Goal: Task Accomplishment & Management: Use online tool/utility

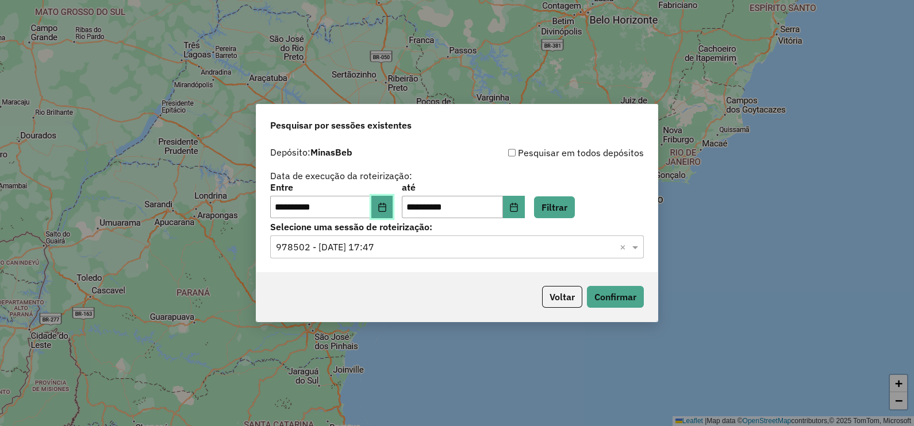
click at [386, 207] on icon "Choose Date" at bounding box center [381, 207] width 7 height 9
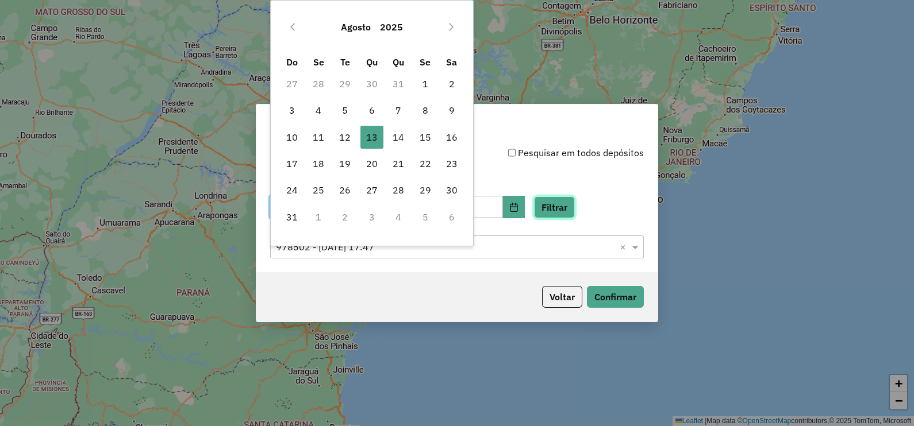
click at [565, 202] on button "Filtrar" at bounding box center [554, 208] width 41 height 22
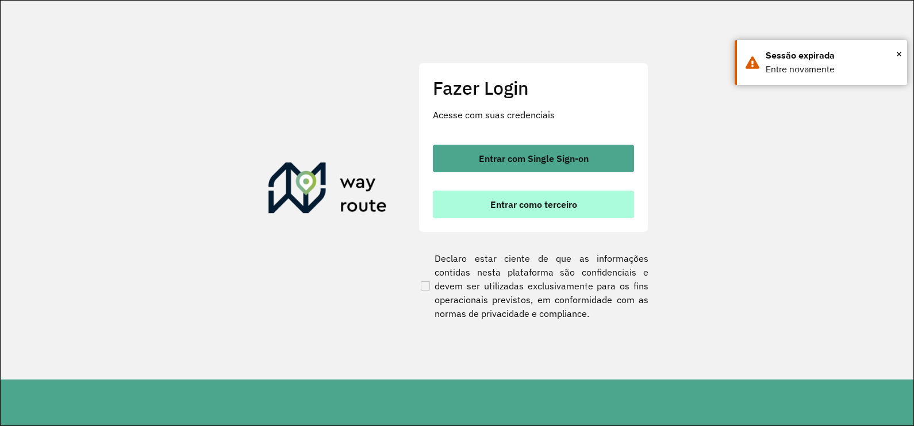
click at [518, 205] on span "Entrar como terceiro" at bounding box center [533, 204] width 87 height 9
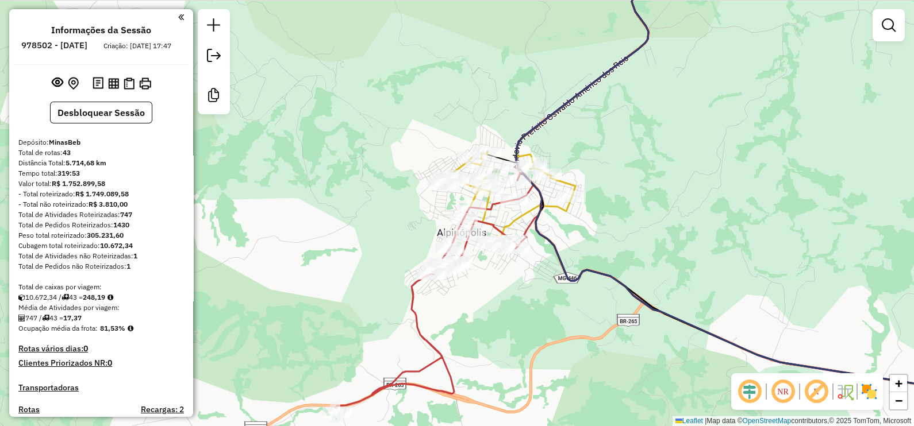
drag, startPoint x: 592, startPoint y: 139, endPoint x: 615, endPoint y: 146, distance: 24.0
click at [615, 146] on div "Rota 5 - Placa QPA8602 43427 - CHURRASC MUZAMBAO Janela de atendimento Grade de…" at bounding box center [457, 213] width 914 height 426
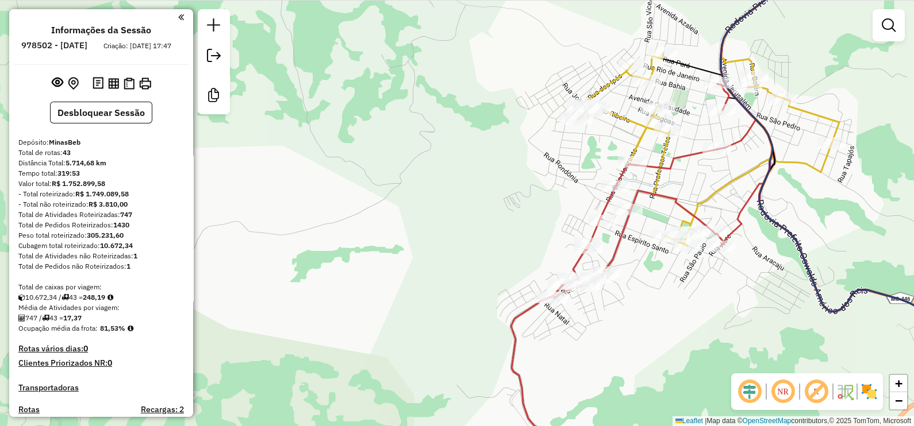
click at [405, 164] on div "Rota 5 - Placa QPA8602 43427 - CHURRASC MUZAMBAO Janela de atendimento Grade de…" at bounding box center [457, 213] width 914 height 426
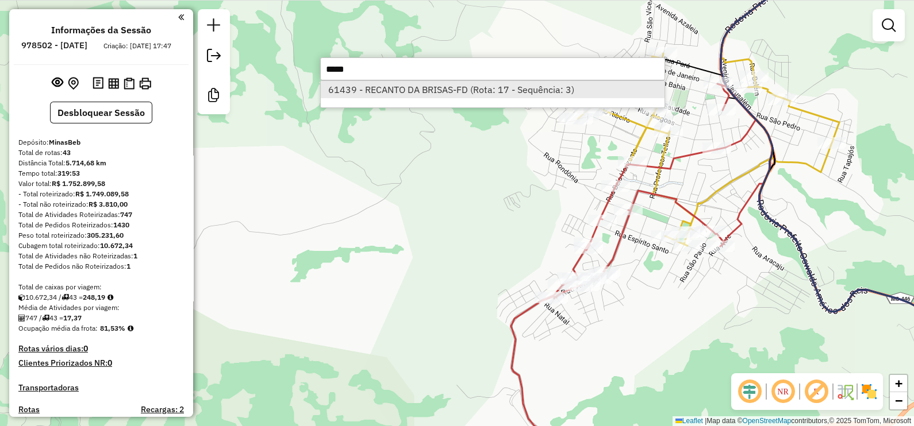
type input "*****"
click at [392, 89] on li "61439 - RECANTO DA BRISAS-FD (Rota: 17 - Sequência: 3)" at bounding box center [493, 89] width 344 height 17
select select "**********"
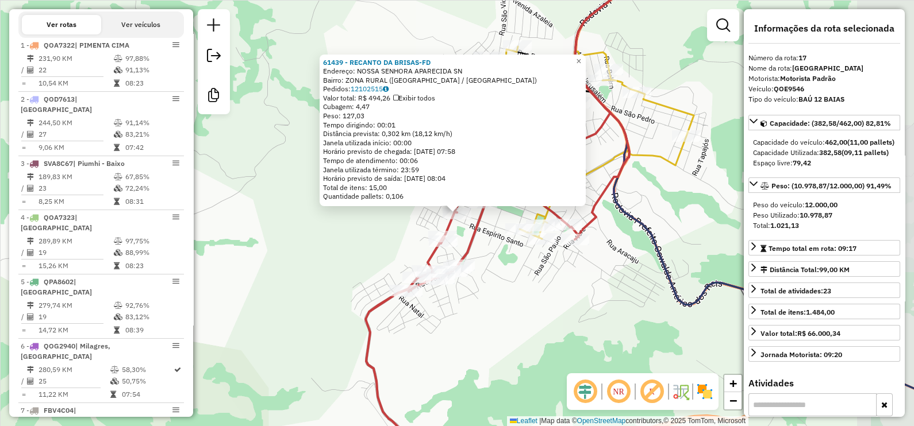
scroll to position [1376, 0]
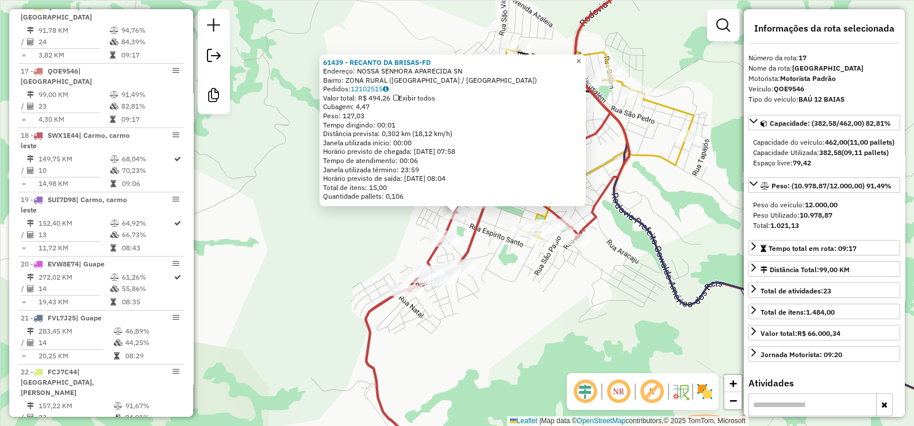
click at [581, 57] on span "×" at bounding box center [578, 61] width 5 height 10
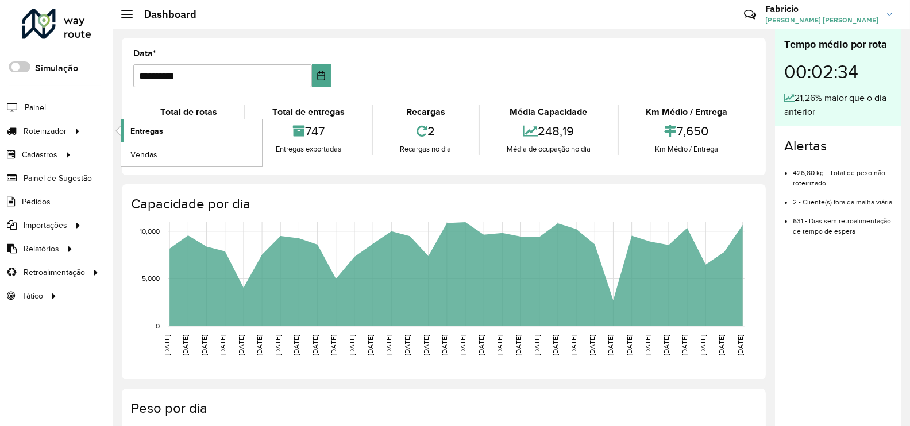
click at [153, 132] on span "Entregas" at bounding box center [146, 131] width 33 height 12
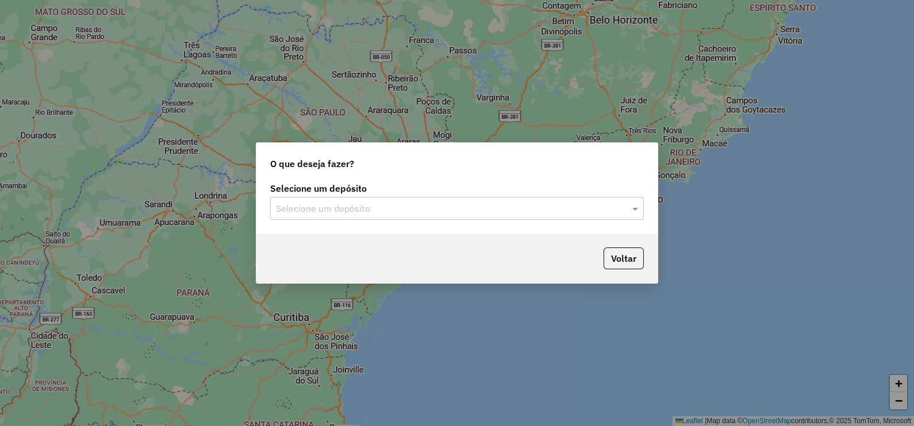
click at [445, 202] on input "text" at bounding box center [445, 209] width 339 height 14
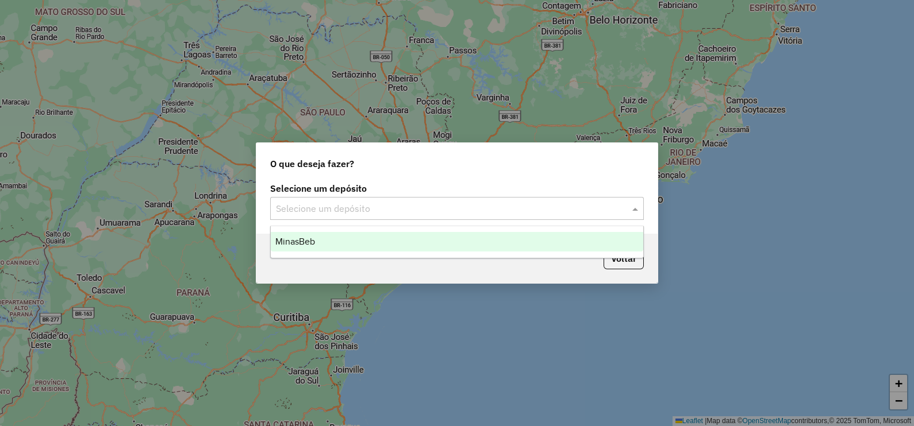
click at [330, 239] on div "MinasBeb" at bounding box center [457, 242] width 372 height 20
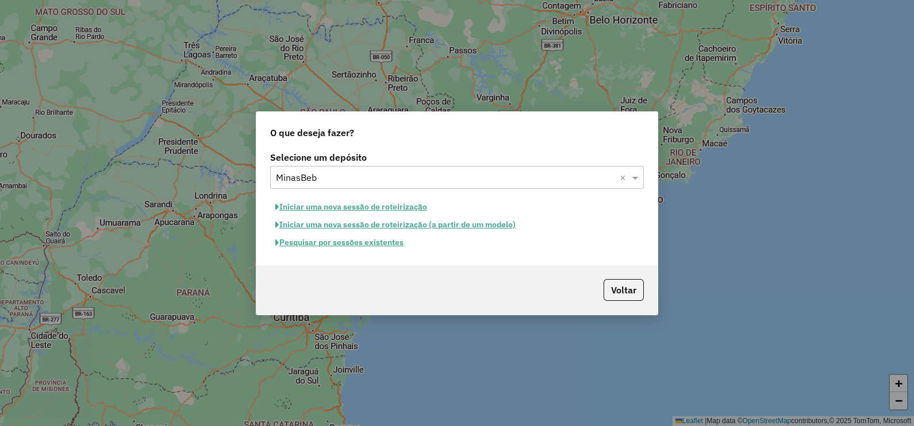
click at [362, 247] on button "Pesquisar por sessões existentes" at bounding box center [339, 243] width 138 height 18
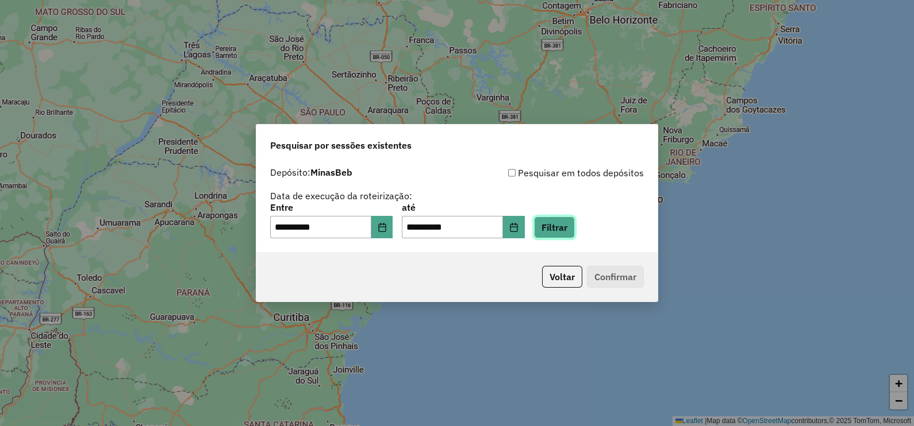
click at [575, 226] on button "Filtrar" at bounding box center [554, 228] width 41 height 22
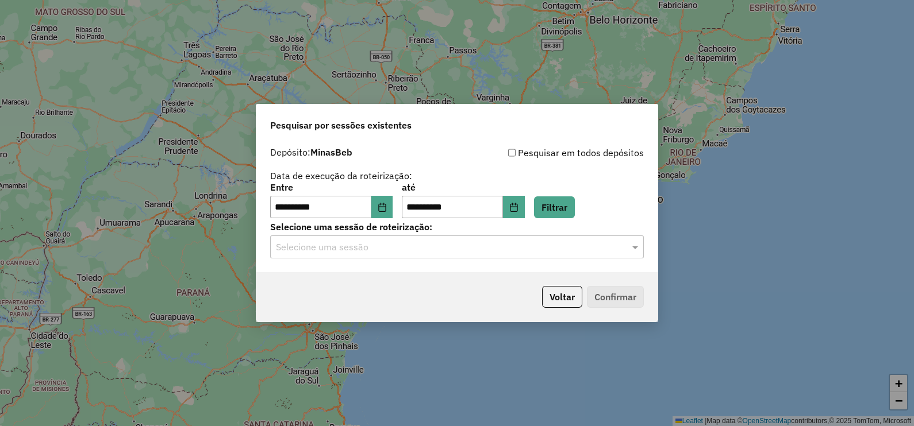
click at [403, 246] on input "text" at bounding box center [445, 248] width 339 height 14
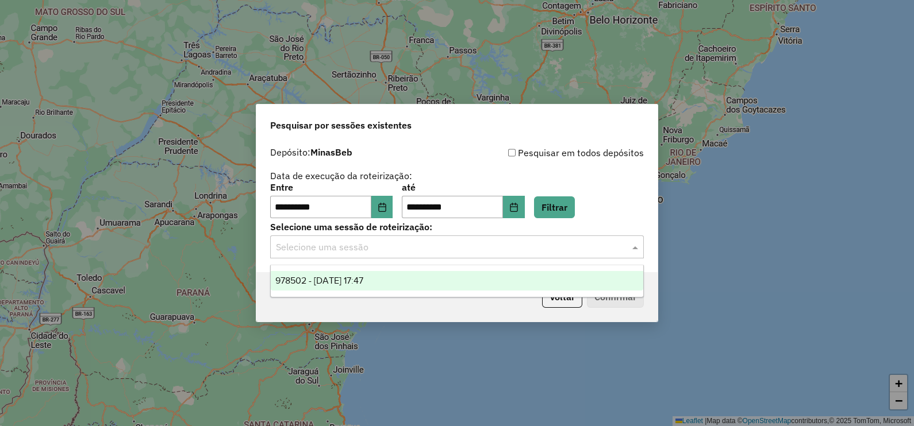
click at [356, 280] on span "978502 - [DATE] 17:47" at bounding box center [319, 281] width 88 height 10
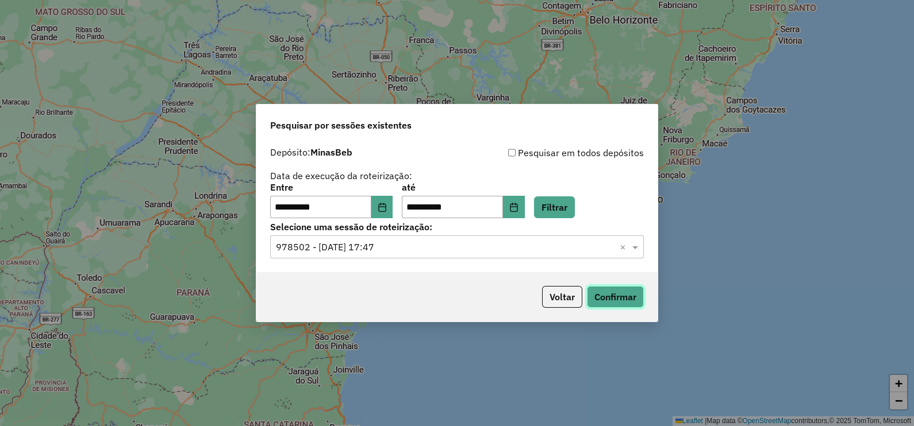
click at [607, 292] on button "Confirmar" at bounding box center [615, 297] width 57 height 22
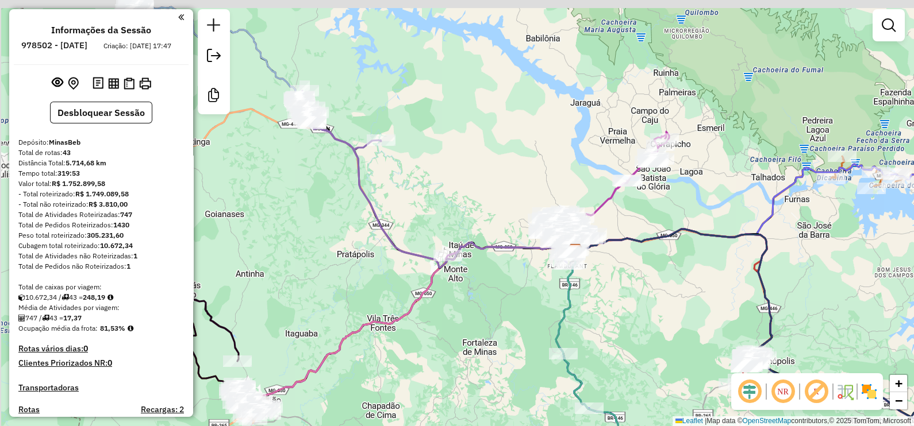
drag, startPoint x: 379, startPoint y: 233, endPoint x: 491, endPoint y: 280, distance: 121.6
click at [491, 280] on div "Janela de atendimento Grade de atendimento Capacidade Transportadoras Veículos …" at bounding box center [457, 213] width 914 height 426
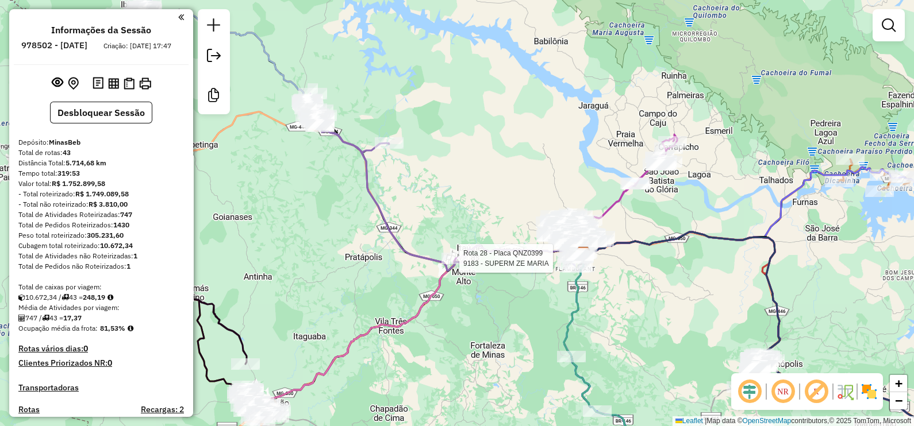
select select "**********"
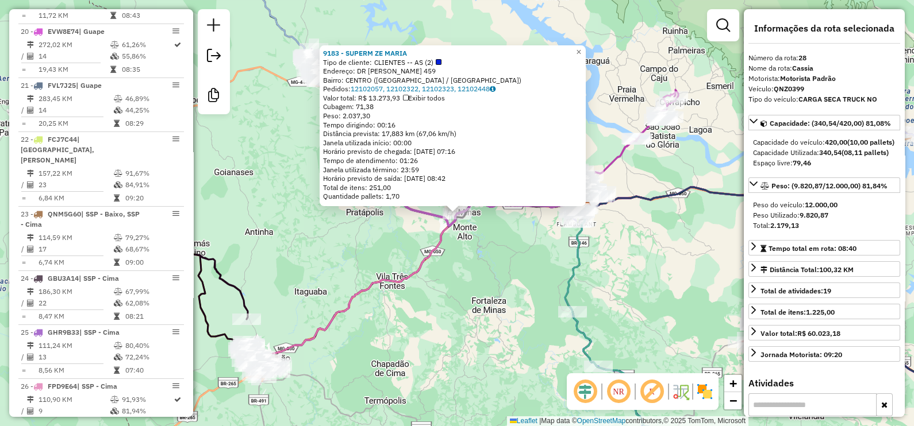
scroll to position [2011, 0]
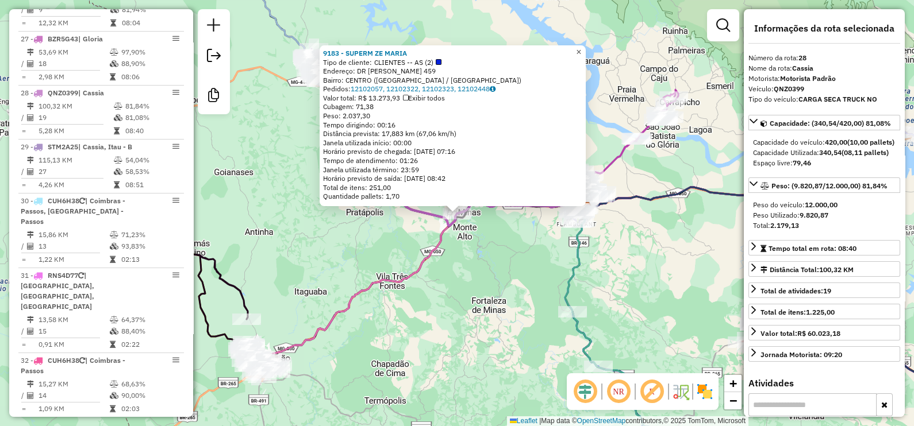
click at [581, 49] on span "×" at bounding box center [578, 52] width 5 height 10
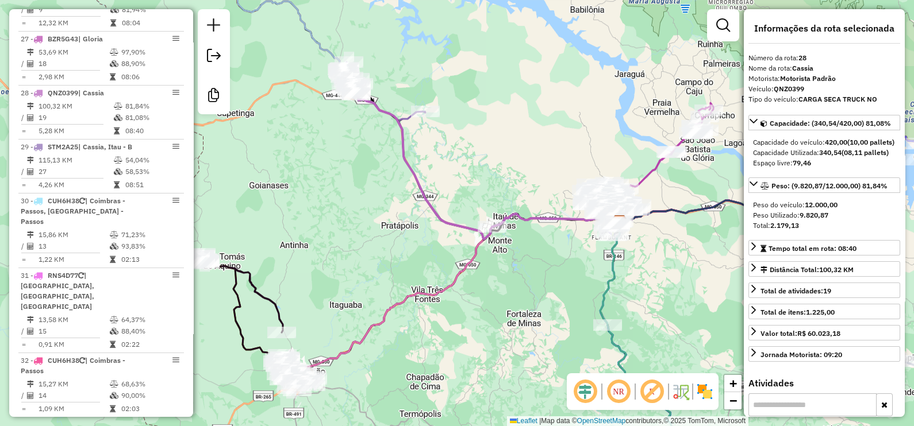
drag, startPoint x: 471, startPoint y: 89, endPoint x: 496, endPoint y: 149, distance: 65.6
click at [532, 113] on div "Janela de atendimento Grade de atendimento Capacidade Transportadoras Veículos …" at bounding box center [457, 213] width 914 height 426
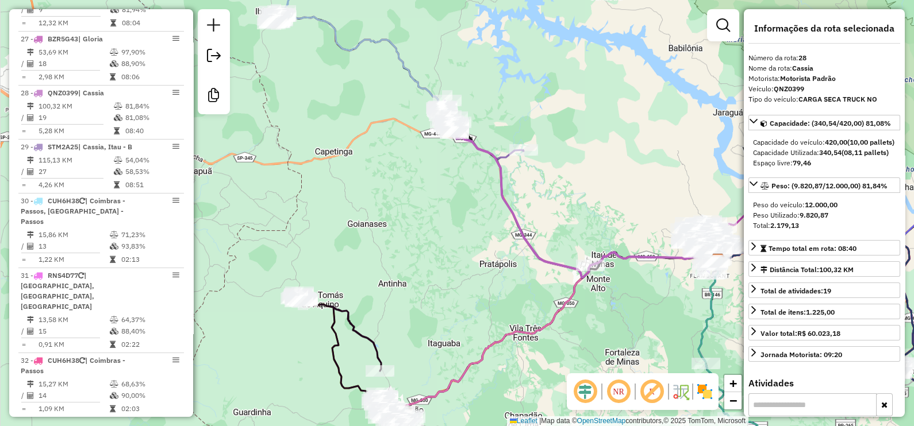
drag, startPoint x: 521, startPoint y: 98, endPoint x: 564, endPoint y: 121, distance: 48.6
click at [561, 118] on div "Janela de atendimento Grade de atendimento Capacidade Transportadoras Veículos …" at bounding box center [457, 213] width 914 height 426
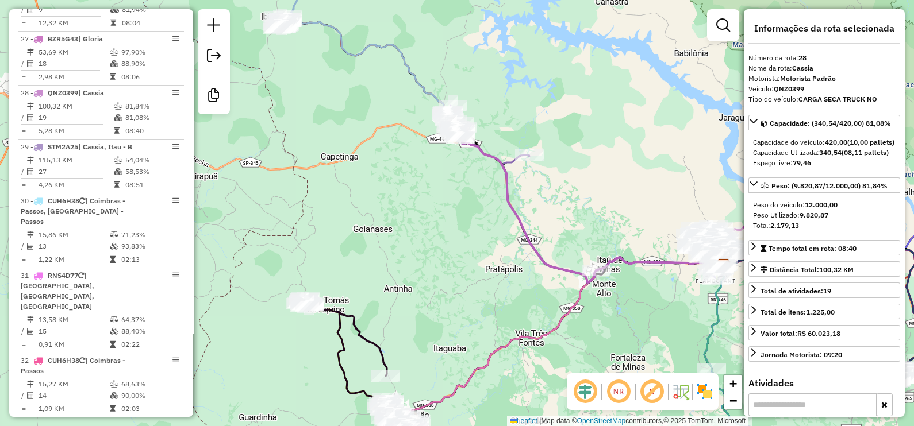
drag, startPoint x: 600, startPoint y: 216, endPoint x: 541, endPoint y: 167, distance: 77.1
click at [541, 167] on div "Janela de atendimento Grade de atendimento Capacidade Transportadoras Veículos …" at bounding box center [457, 213] width 914 height 426
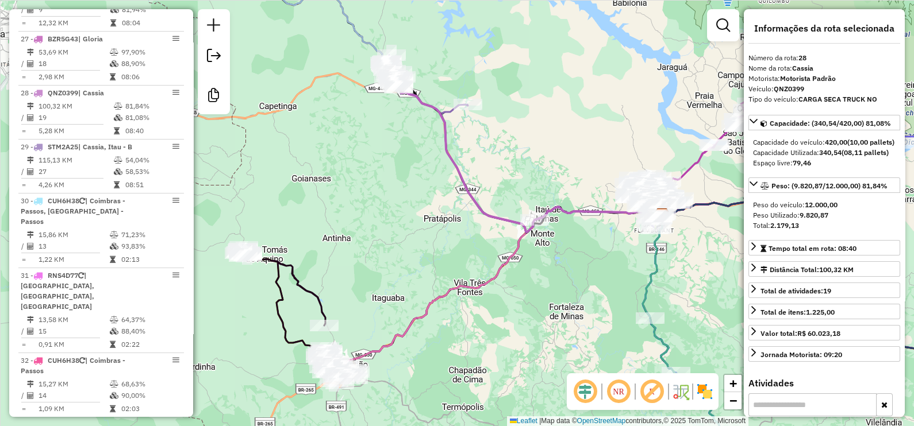
drag, startPoint x: 611, startPoint y: 141, endPoint x: 523, endPoint y: 126, distance: 88.6
click at [524, 126] on div "Janela de atendimento Grade de atendimento Capacidade Transportadoras Veículos …" at bounding box center [457, 213] width 914 height 426
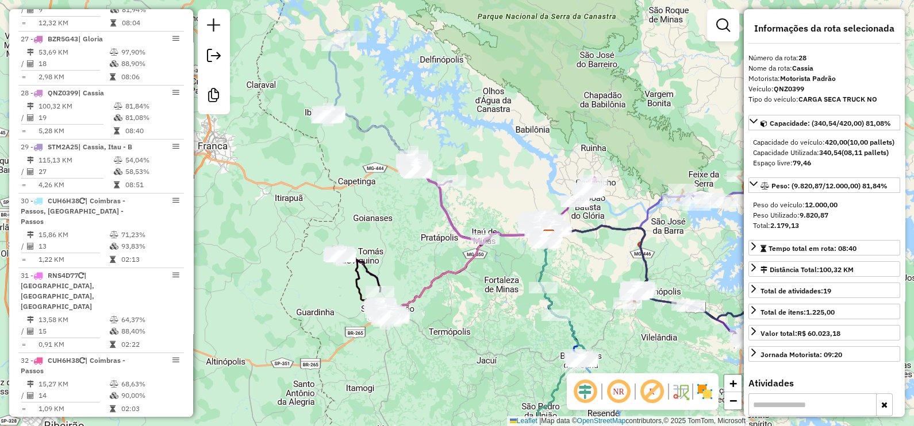
drag, startPoint x: 640, startPoint y: 108, endPoint x: 533, endPoint y: 114, distance: 107.0
click at [533, 114] on div "Janela de atendimento Grade de atendimento Capacidade Transportadoras Veículos …" at bounding box center [457, 213] width 914 height 426
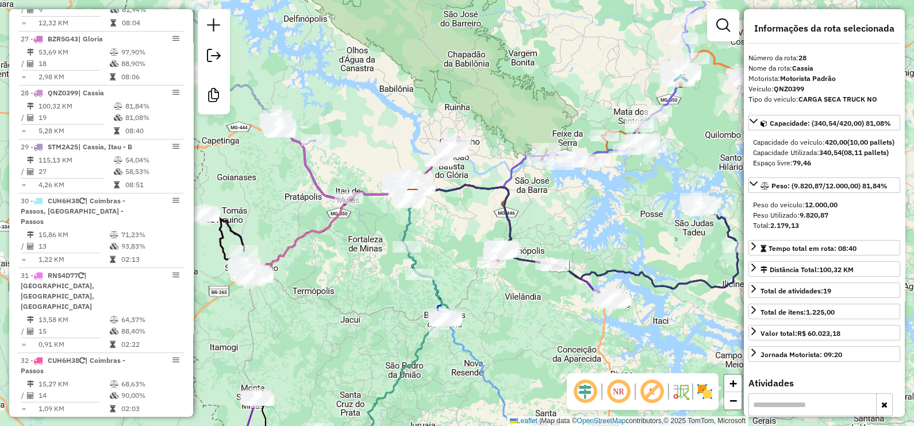
drag, startPoint x: 453, startPoint y: 152, endPoint x: 484, endPoint y: 141, distance: 33.1
click at [484, 141] on div "Janela de atendimento Grade de atendimento Capacidade Transportadoras Veículos …" at bounding box center [457, 213] width 914 height 426
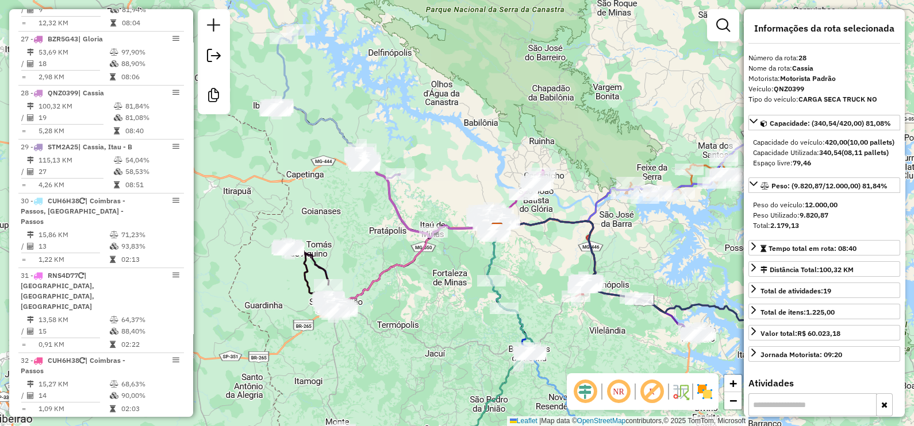
drag, startPoint x: 532, startPoint y: 281, endPoint x: 539, endPoint y: 251, distance: 30.7
click at [539, 251] on div "Janela de atendimento Grade de atendimento Capacidade Transportadoras Veículos …" at bounding box center [457, 213] width 914 height 426
